Goal: Task Accomplishment & Management: Manage account settings

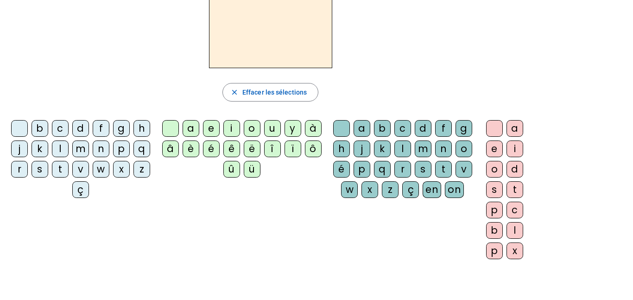
scroll to position [74, 0]
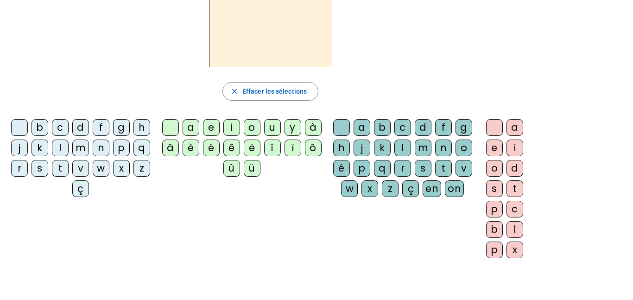
click at [109, 128] on div "f" at bounding box center [101, 127] width 17 height 17
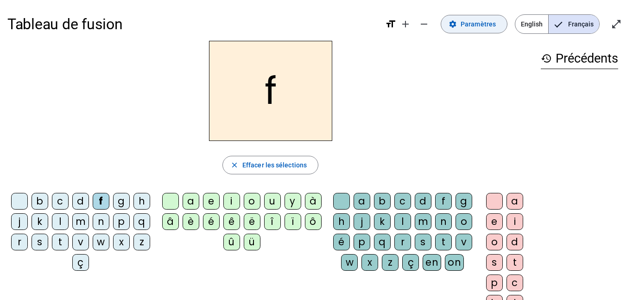
click at [476, 26] on span "Paramètres" at bounding box center [478, 24] width 35 height 11
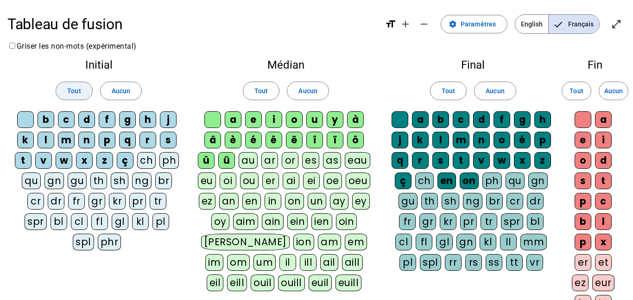
click at [73, 89] on span "Tout" at bounding box center [73, 90] width 13 height 11
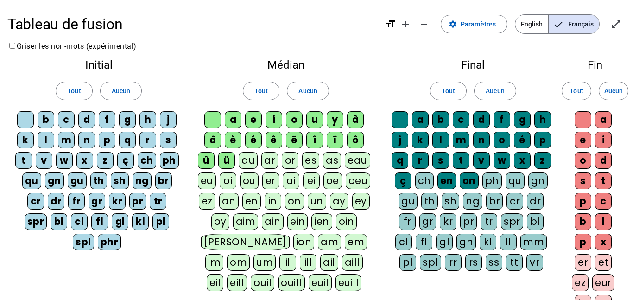
click at [578, 20] on span "Français" at bounding box center [574, 24] width 51 height 19
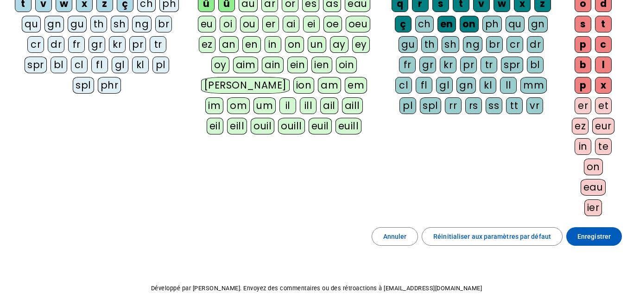
scroll to position [156, 0]
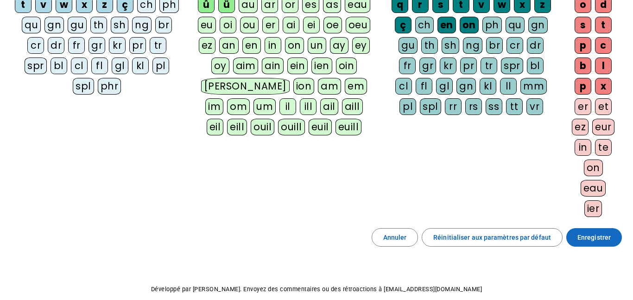
click at [590, 235] on span "Enregistrer" at bounding box center [594, 237] width 33 height 11
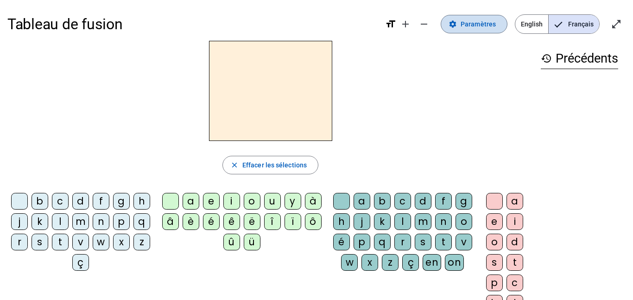
click at [479, 21] on span "Paramètres" at bounding box center [478, 24] width 35 height 11
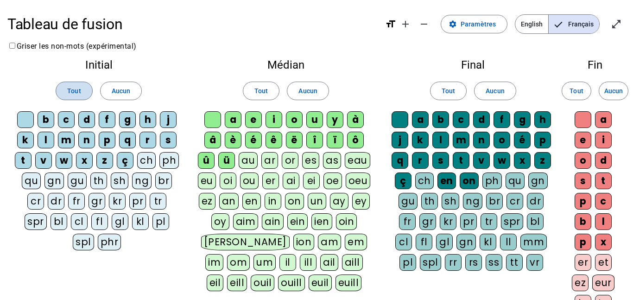
click at [73, 87] on span "Tout" at bounding box center [73, 90] width 13 height 11
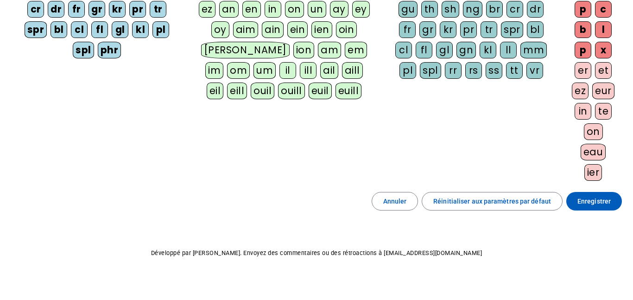
scroll to position [200, 0]
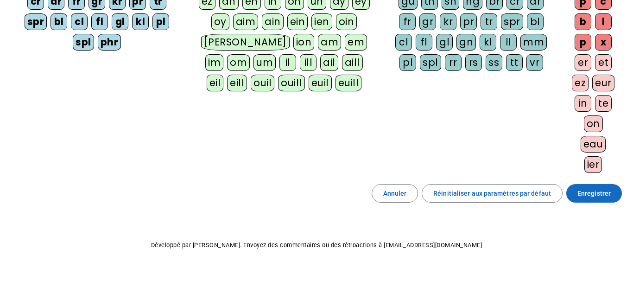
click at [596, 201] on span at bounding box center [595, 193] width 56 height 22
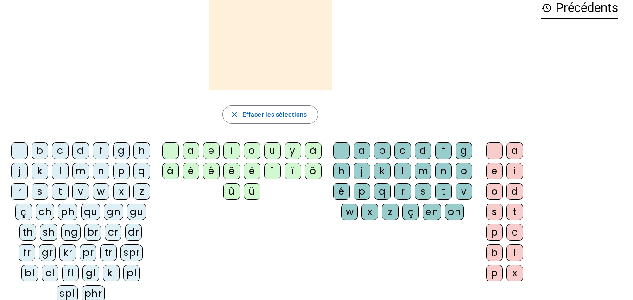
scroll to position [53, 0]
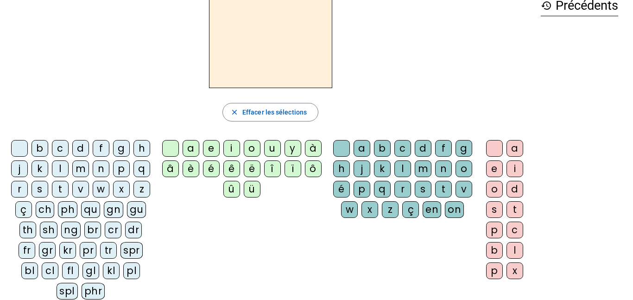
click at [35, 248] on div "fr" at bounding box center [27, 250] width 17 height 17
click at [189, 167] on div "è" at bounding box center [191, 168] width 17 height 17
click at [411, 190] on div "r" at bounding box center [403, 189] width 17 height 17
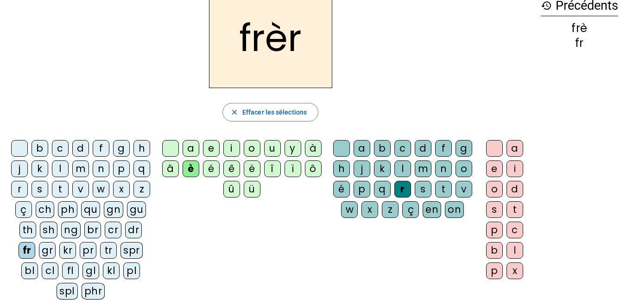
click at [493, 165] on div "e" at bounding box center [494, 168] width 17 height 17
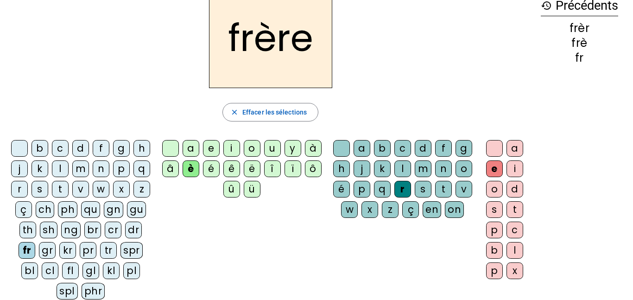
click at [113, 177] on div "p" at bounding box center [121, 168] width 17 height 17
click at [89, 171] on div "m" at bounding box center [80, 168] width 17 height 17
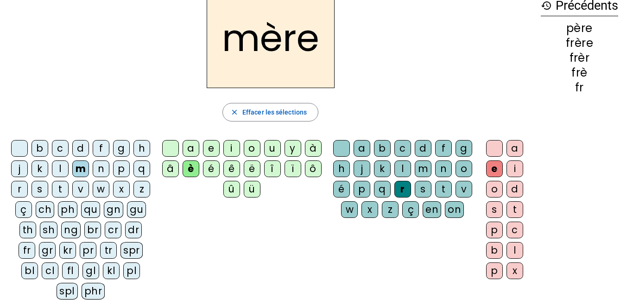
click at [128, 150] on div "g" at bounding box center [121, 148] width 17 height 17
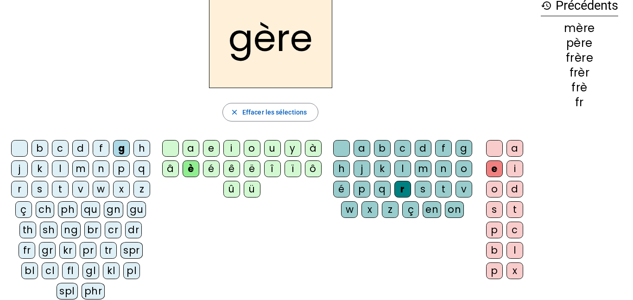
click at [194, 145] on div "a" at bounding box center [191, 148] width 17 height 17
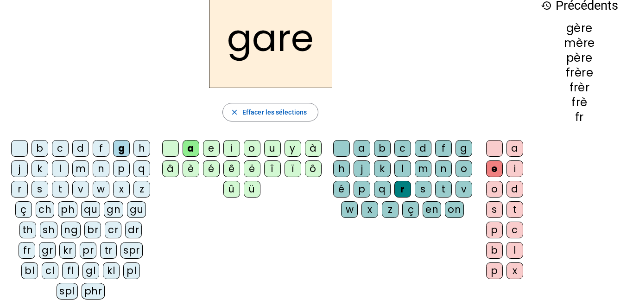
click at [456, 157] on div "g" at bounding box center [464, 148] width 17 height 17
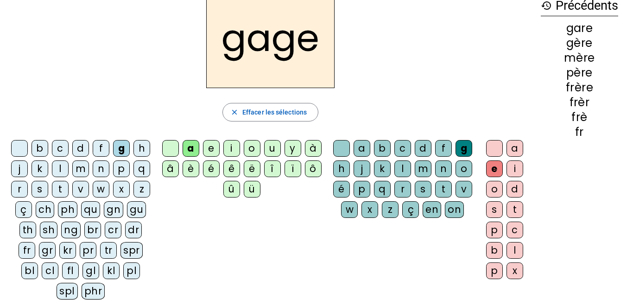
click at [48, 190] on div "s" at bounding box center [40, 189] width 17 height 17
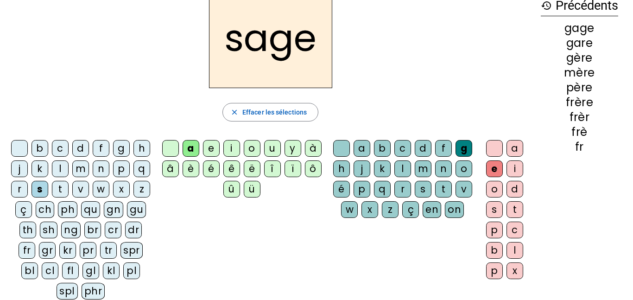
click at [113, 177] on div "p" at bounding box center [121, 168] width 17 height 17
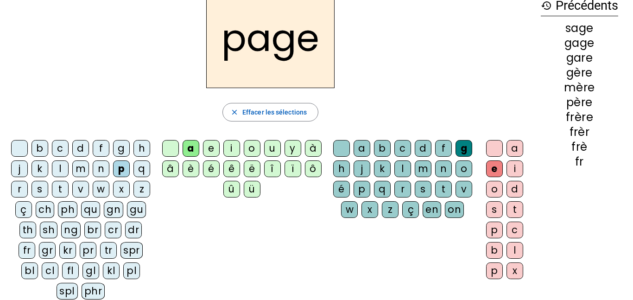
click at [225, 148] on div "i" at bounding box center [232, 148] width 17 height 17
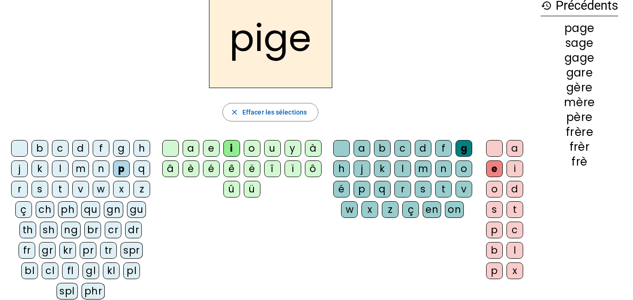
click at [109, 144] on div "f" at bounding box center [101, 148] width 17 height 17
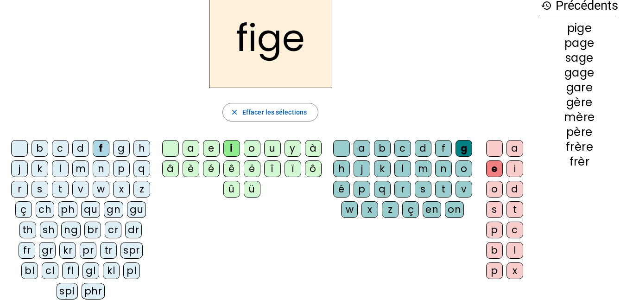
click at [378, 207] on div "x" at bounding box center [370, 209] width 17 height 17
